Goal: Task Accomplishment & Management: Use online tool/utility

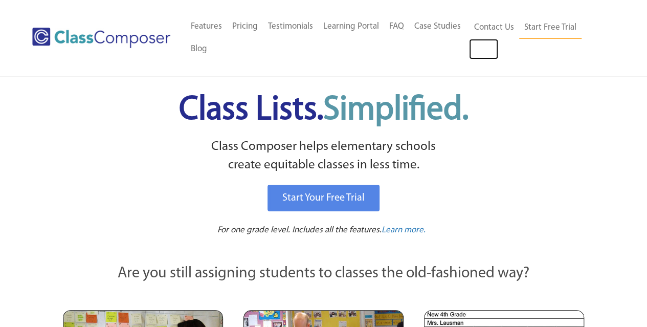
click at [492, 51] on link "Log In" at bounding box center [483, 49] width 29 height 20
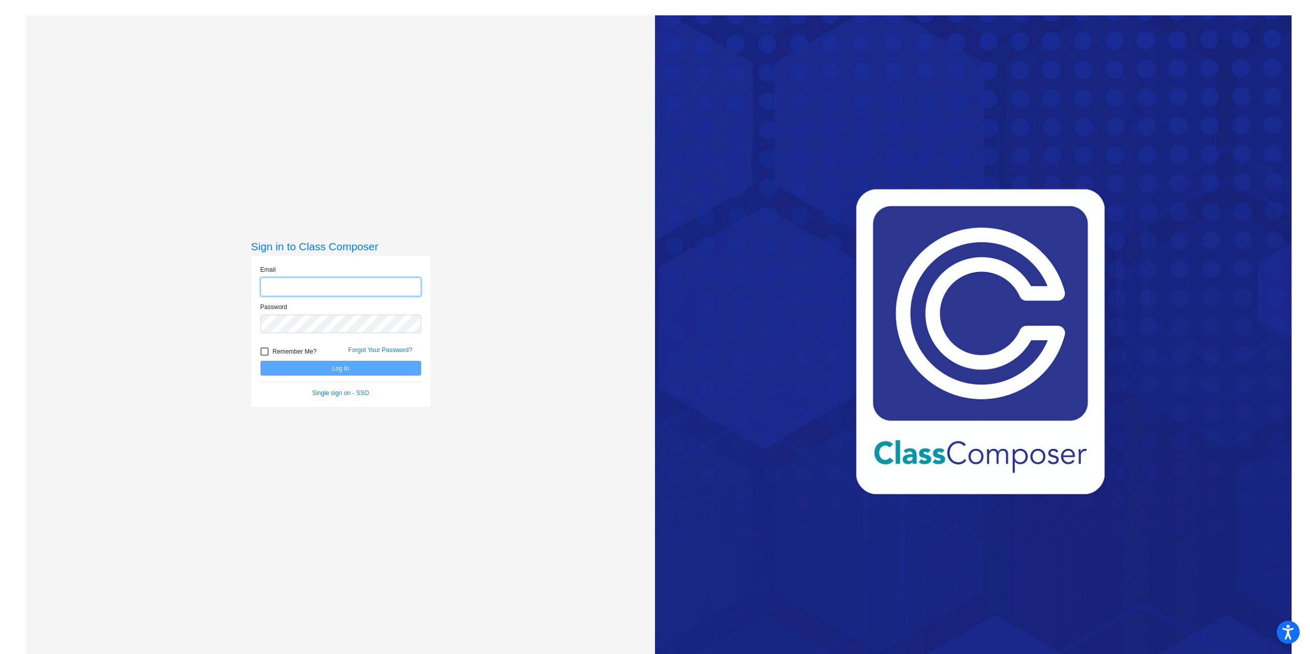
type input "[EMAIL_ADDRESS][DOMAIN_NAME]"
click at [386, 371] on button "Log In" at bounding box center [340, 368] width 161 height 15
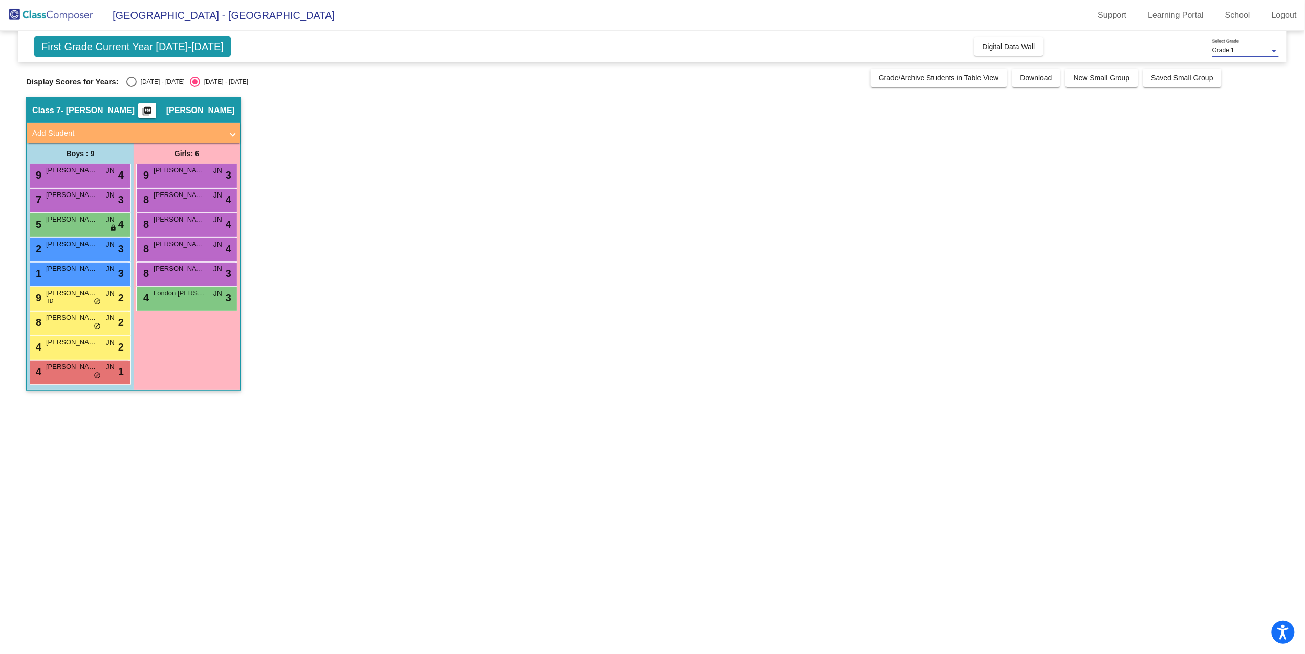
click at [1221, 53] on span "Grade 1" at bounding box center [1223, 50] width 22 height 7
click at [1221, 53] on span "Grade 1" at bounding box center [1246, 50] width 67 height 18
click at [1022, 48] on span "Digital Data Wall" at bounding box center [1009, 46] width 53 height 8
